Goal: Find specific page/section: Find specific page/section

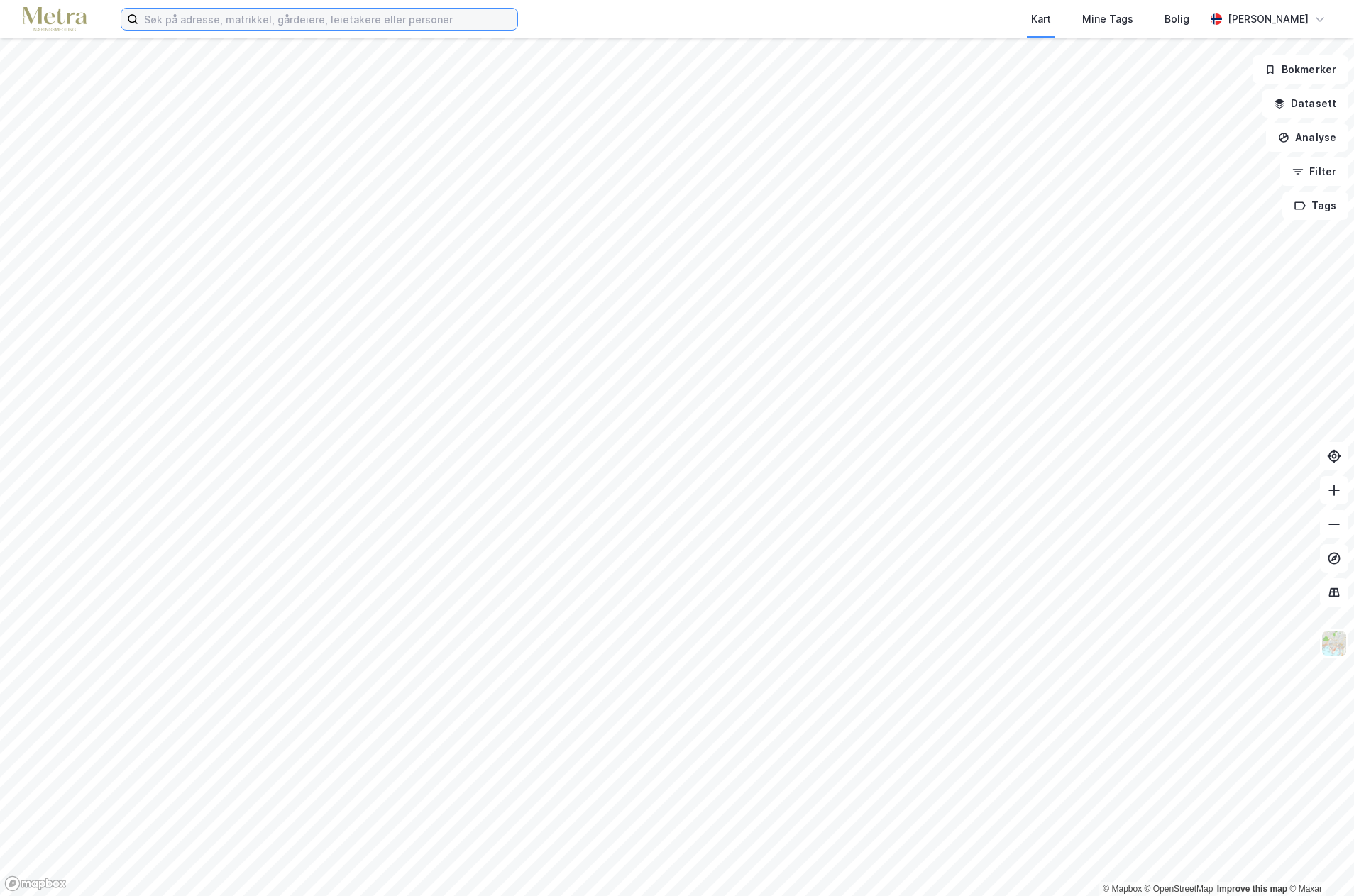
click at [165, 18] on input at bounding box center [328, 19] width 379 height 21
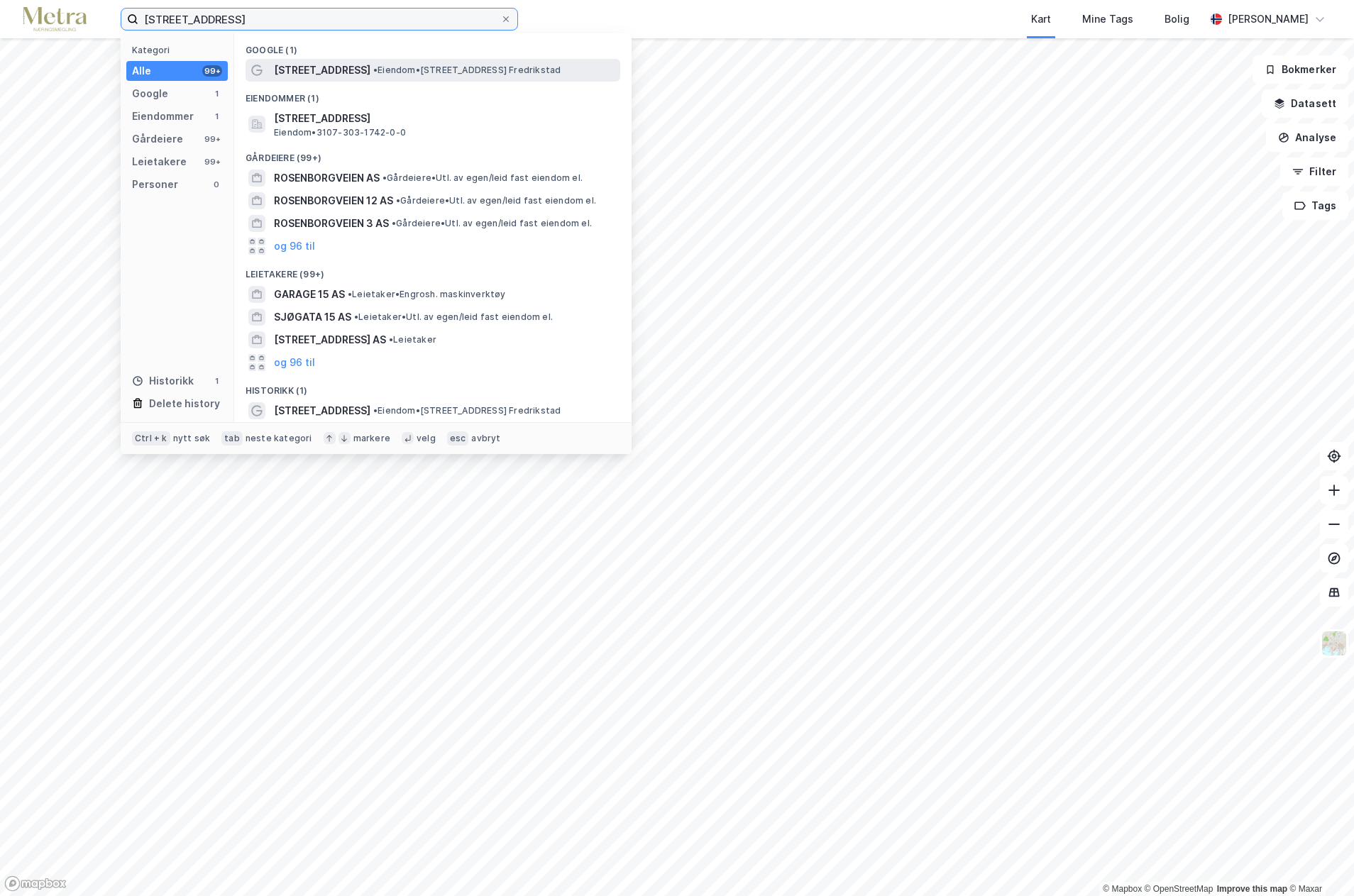
type input "[STREET_ADDRESS]"
click at [319, 67] on span "[STREET_ADDRESS]" at bounding box center [322, 70] width 97 height 17
